Goal: Task Accomplishment & Management: Manage account settings

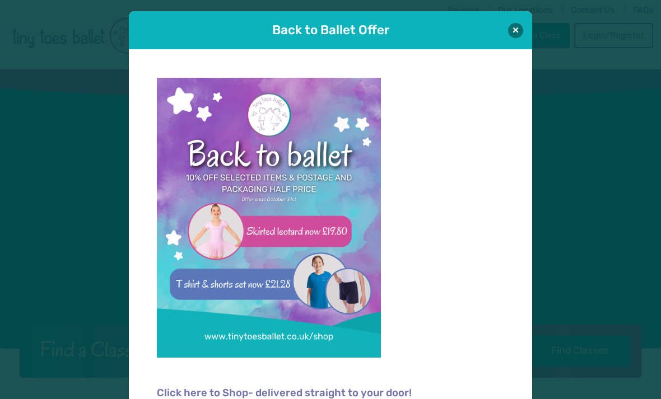
scroll to position [1, 0]
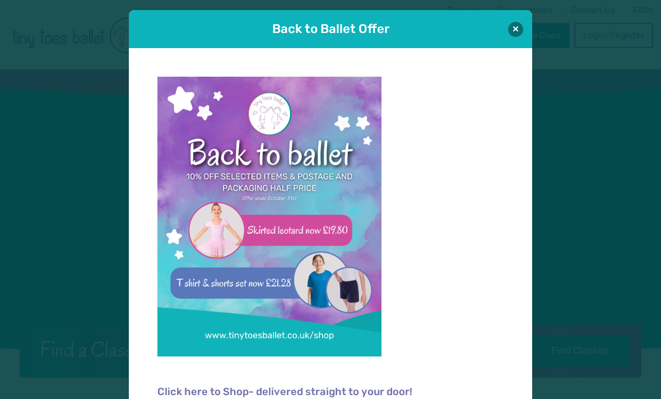
click at [503, 24] on div "Back to Ballet Offer" at bounding box center [330, 29] width 403 height 38
click at [513, 14] on div "Back to Ballet Offer" at bounding box center [330, 29] width 403 height 38
click at [511, 26] on button at bounding box center [515, 28] width 15 height 15
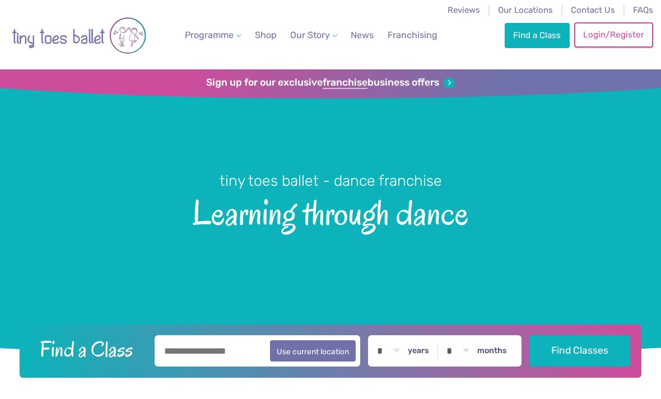
click at [618, 39] on link "Login/Register" at bounding box center [613, 34] width 78 height 25
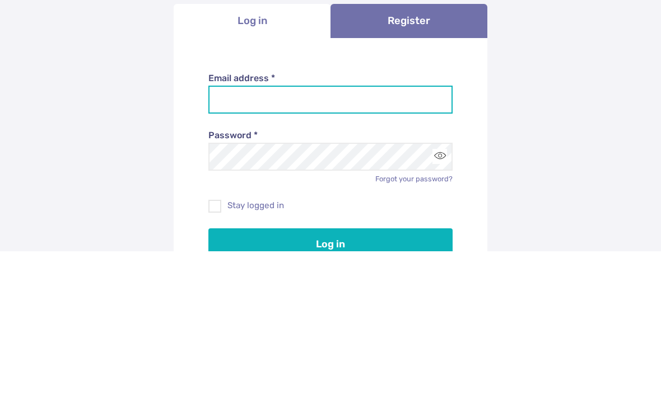
type input "**********"
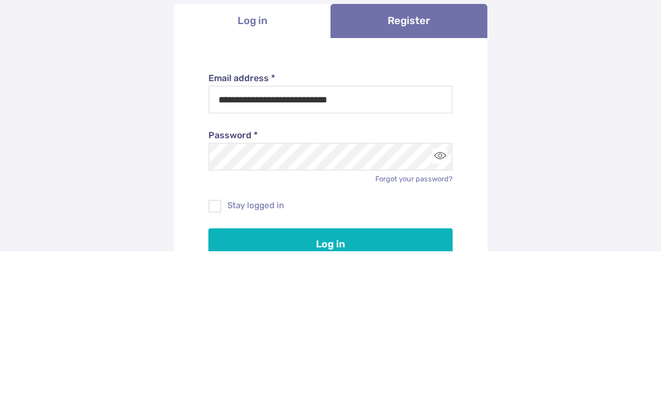
click at [330, 377] on button "Log in" at bounding box center [330, 392] width 245 height 31
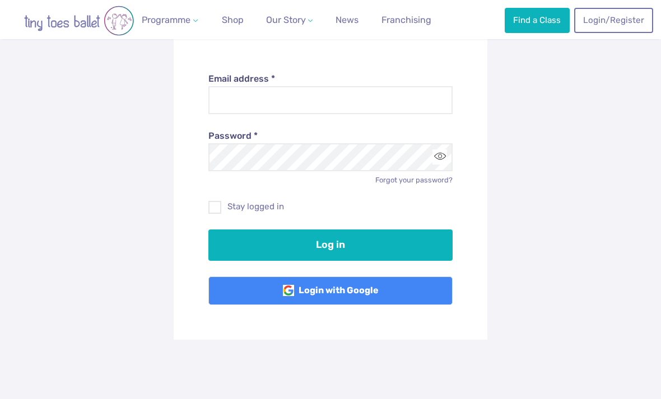
scroll to position [200, 0]
